Goal: Task Accomplishment & Management: Manage account settings

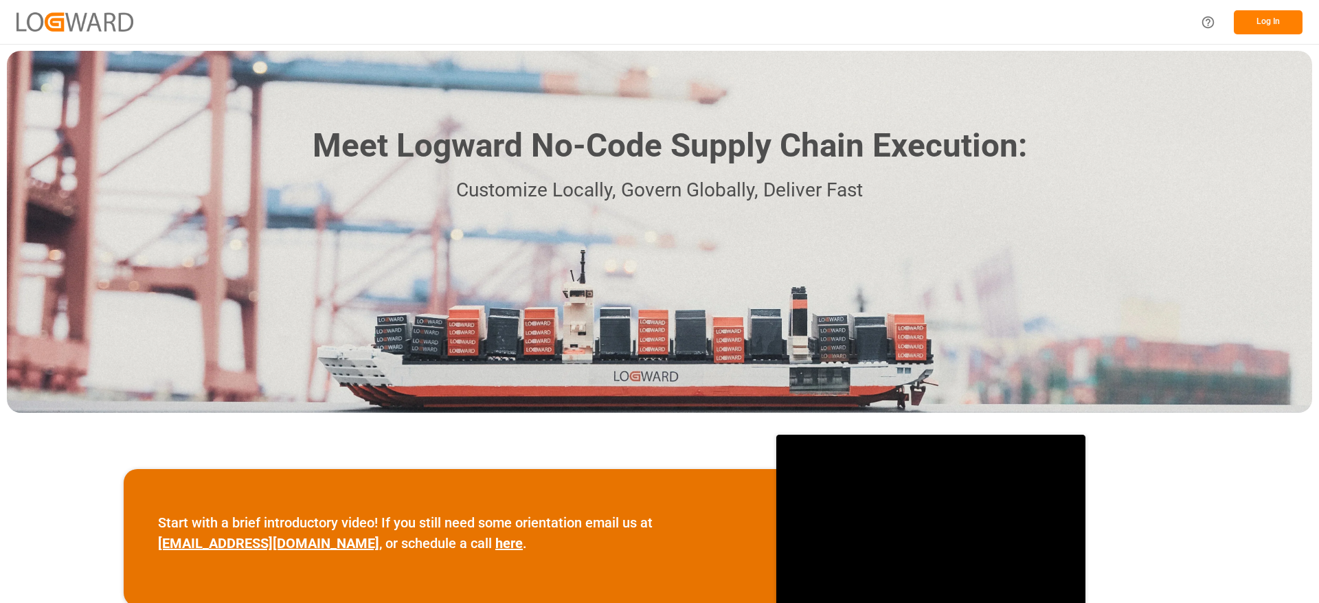
click at [1267, 21] on button "Log In" at bounding box center [1268, 22] width 69 height 24
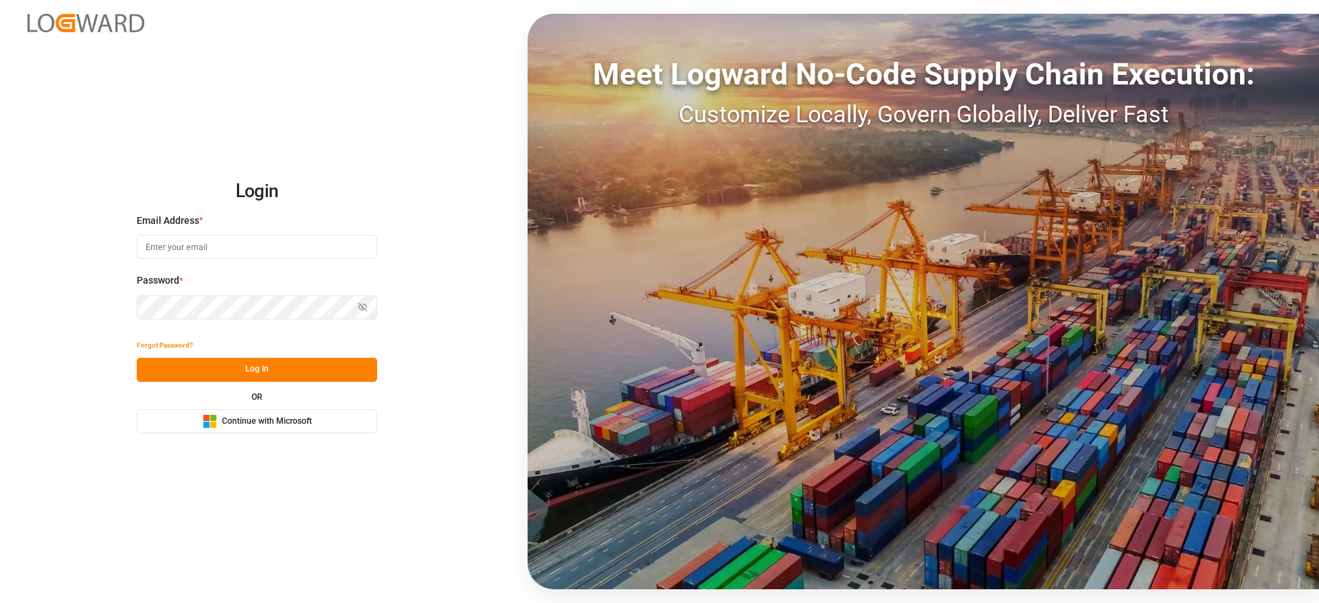
click at [369, 424] on button "Microsoft Logo Continue with Microsoft" at bounding box center [257, 421] width 240 height 24
